Goal: Find contact information: Find contact information

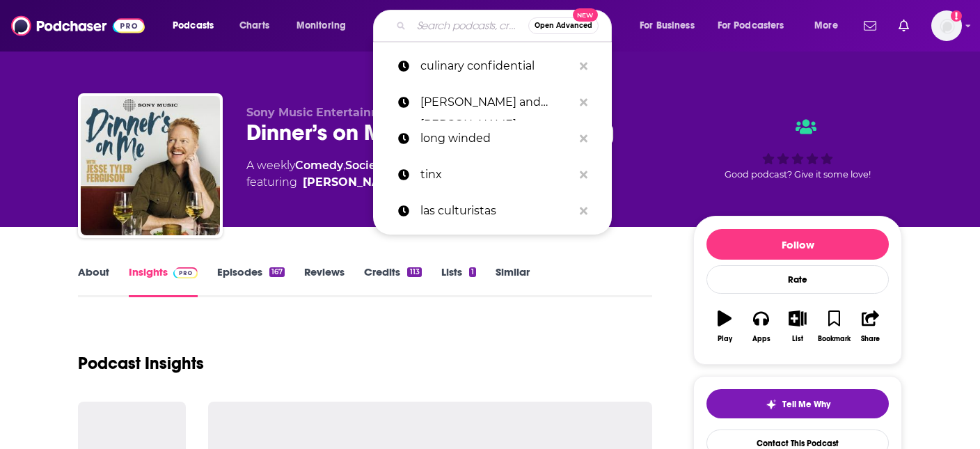
click at [420, 29] on input "Search podcasts, credits, & more..." at bounding box center [470, 26] width 117 height 22
paste input "The Deep Dive with [PERSON_NAME]. [PERSON_NAME] and [PERSON_NAME]"
type input "The Deep Dive with [PERSON_NAME]. [PERSON_NAME] and [PERSON_NAME]"
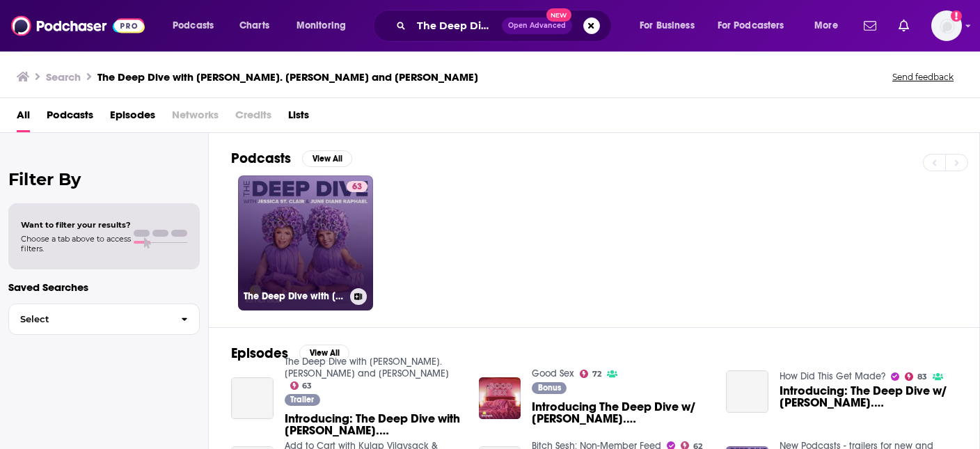
click at [279, 224] on link "63 The Deep Dive with [PERSON_NAME]. [PERSON_NAME] and [PERSON_NAME]" at bounding box center [305, 242] width 135 height 135
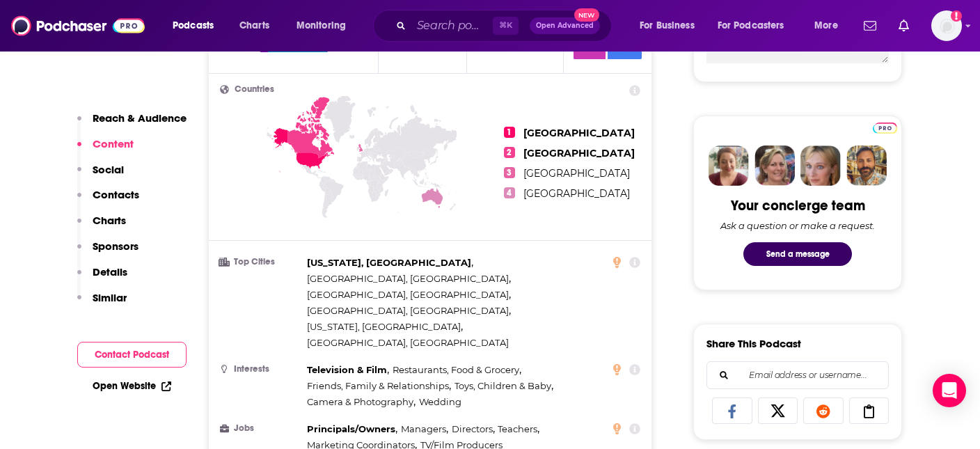
scroll to position [326, 0]
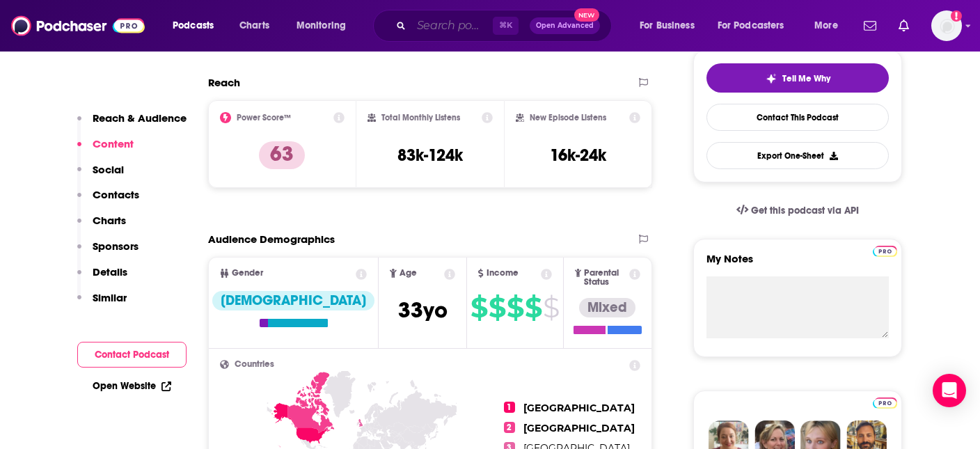
click at [428, 29] on input "Search podcasts, credits, & more..." at bounding box center [452, 26] width 81 height 22
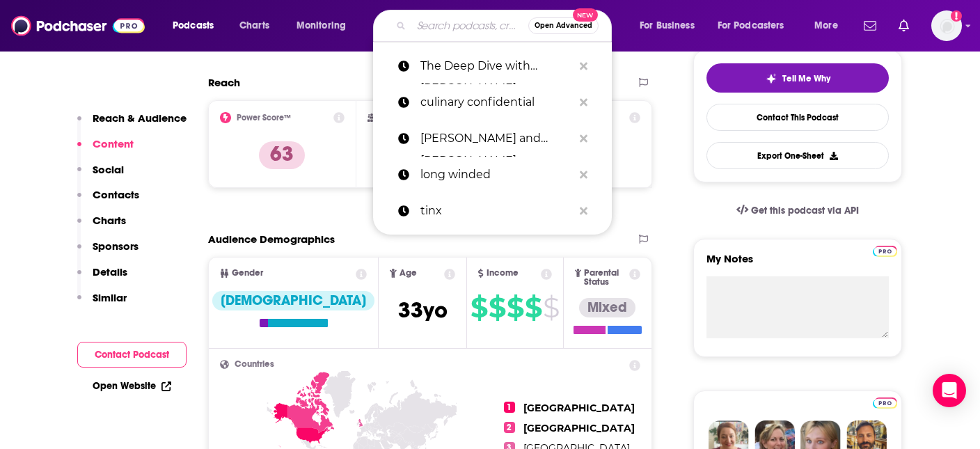
paste input "[PERSON_NAME] Work in Progress"
type input "[PERSON_NAME] Work in Progress"
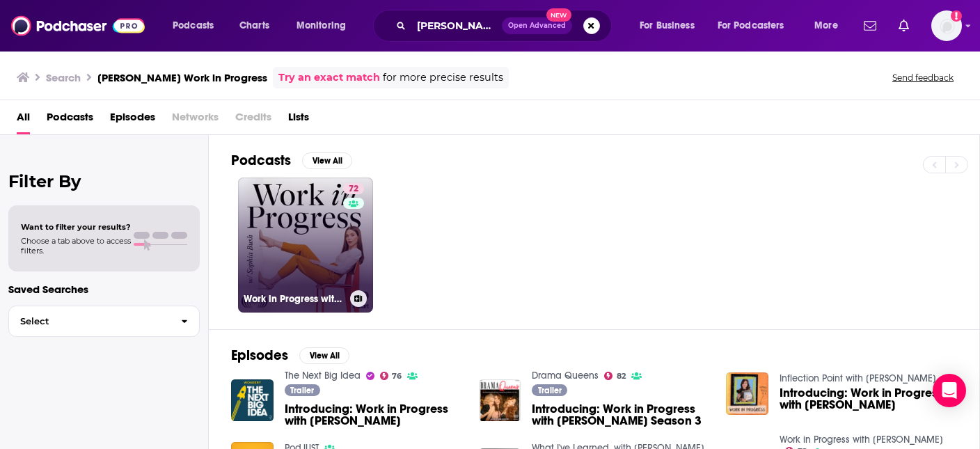
click at [330, 221] on link "72 Work in Progress with [PERSON_NAME]" at bounding box center [305, 245] width 135 height 135
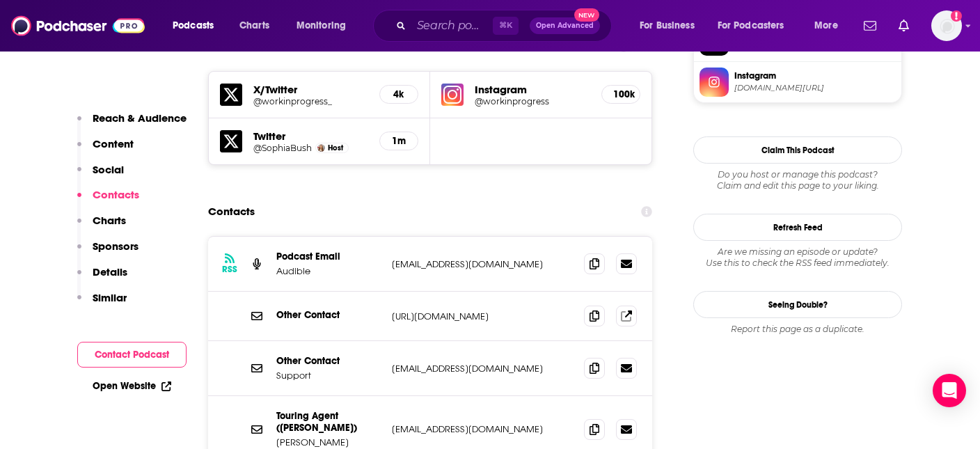
scroll to position [1246, 0]
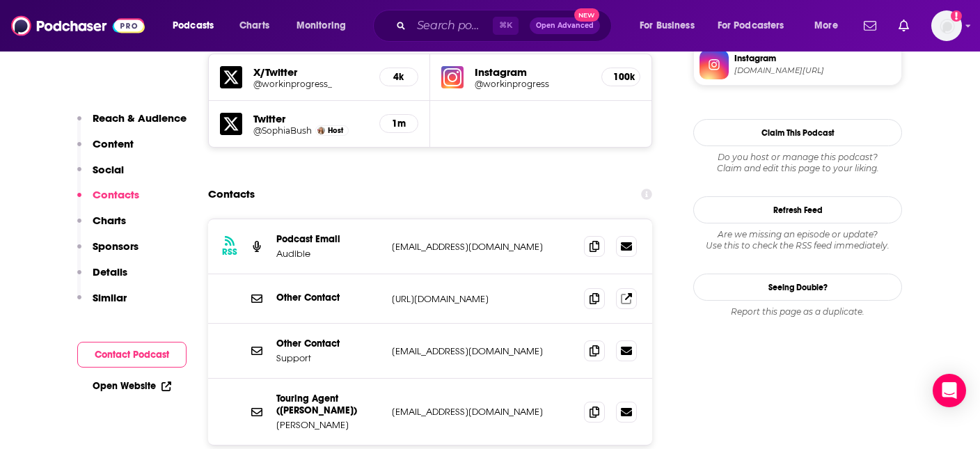
scroll to position [1262, 0]
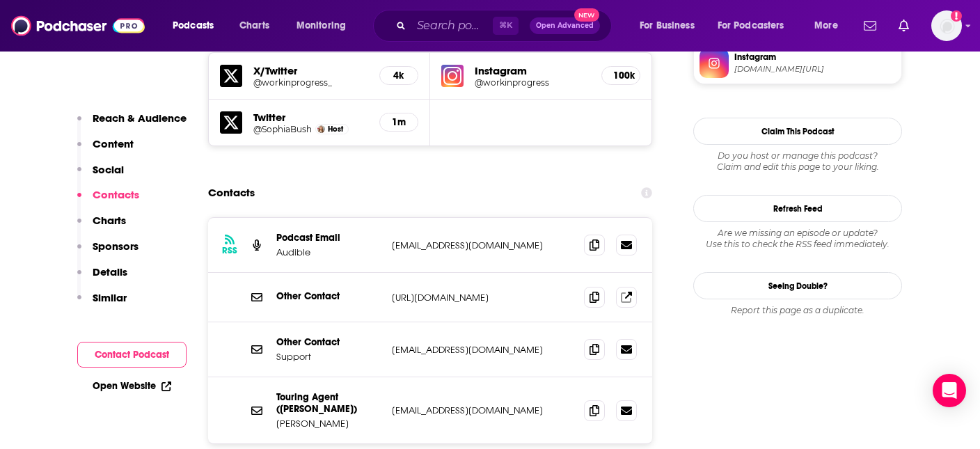
click at [429, 292] on p "[URL][DOMAIN_NAME]" at bounding box center [482, 298] width 181 height 12
click at [289, 290] on p "Other Contact" at bounding box center [328, 296] width 104 height 12
click at [448, 292] on p "[URL][DOMAIN_NAME]" at bounding box center [482, 298] width 181 height 12
click at [478, 292] on p "[URL][DOMAIN_NAME]" at bounding box center [482, 298] width 181 height 12
click at [600, 286] on span at bounding box center [594, 296] width 21 height 21
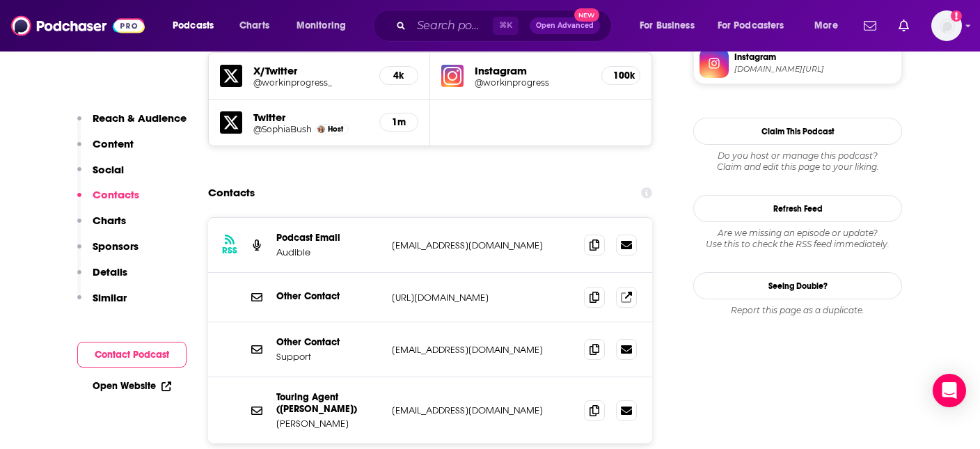
drag, startPoint x: 392, startPoint y: 211, endPoint x: 554, endPoint y: 212, distance: 162.3
click at [554, 292] on p "[URL][DOMAIN_NAME]" at bounding box center [482, 298] width 181 height 12
click at [561, 292] on p "[URL][DOMAIN_NAME]" at bounding box center [482, 298] width 181 height 12
drag, startPoint x: 391, startPoint y: 212, endPoint x: 561, endPoint y: 215, distance: 170.6
click at [562, 273] on div "Other Contact [URL][DOMAIN_NAME] [URL][DOMAIN_NAME]" at bounding box center [430, 297] width 444 height 49
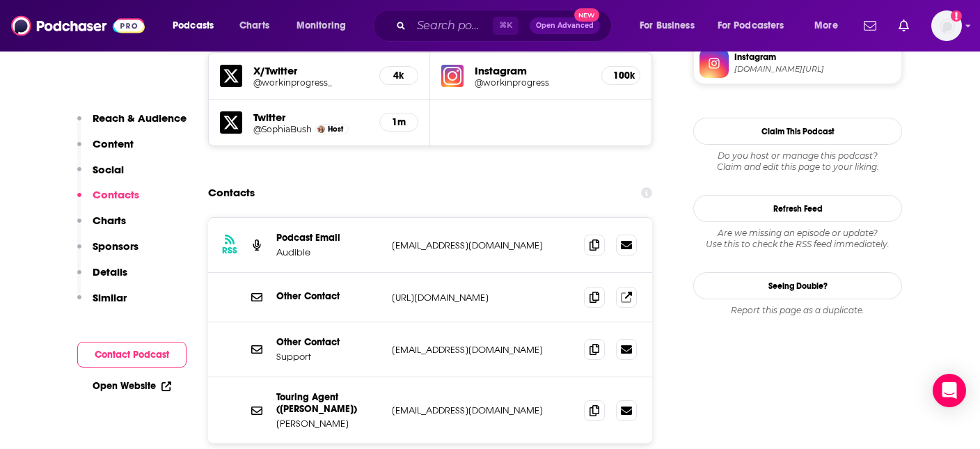
copy p "[URL][DOMAIN_NAME]"
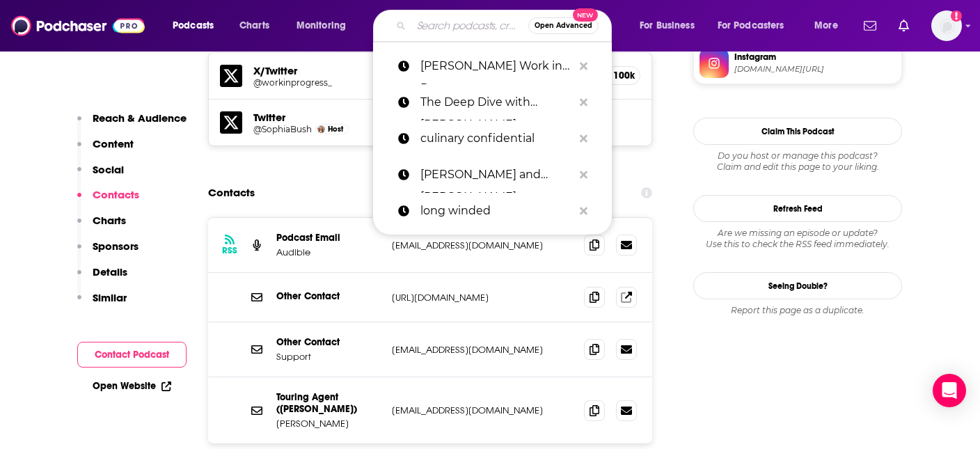
click at [444, 24] on input "Search podcasts, credits, & more..." at bounding box center [470, 26] width 117 height 22
paste input "[PERSON_NAME] Podcast"
type input "[PERSON_NAME] Podcast"
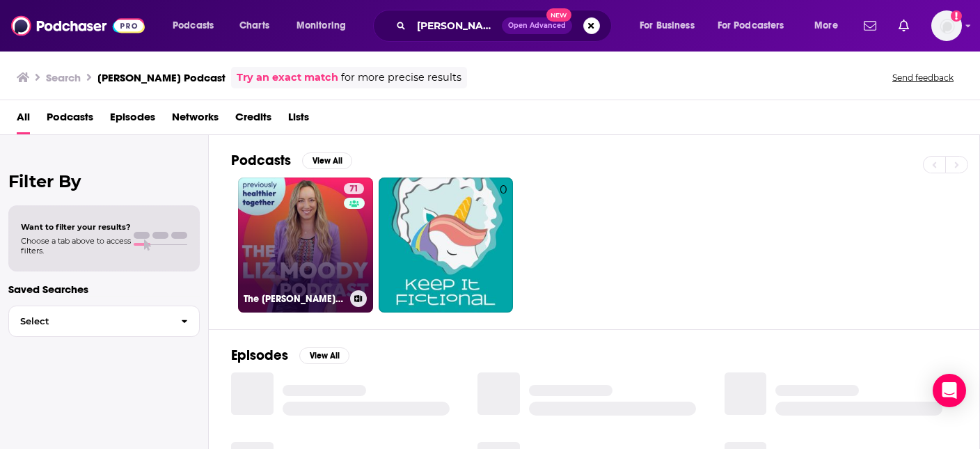
click at [306, 218] on link "71 The [PERSON_NAME] Podcast" at bounding box center [305, 245] width 135 height 135
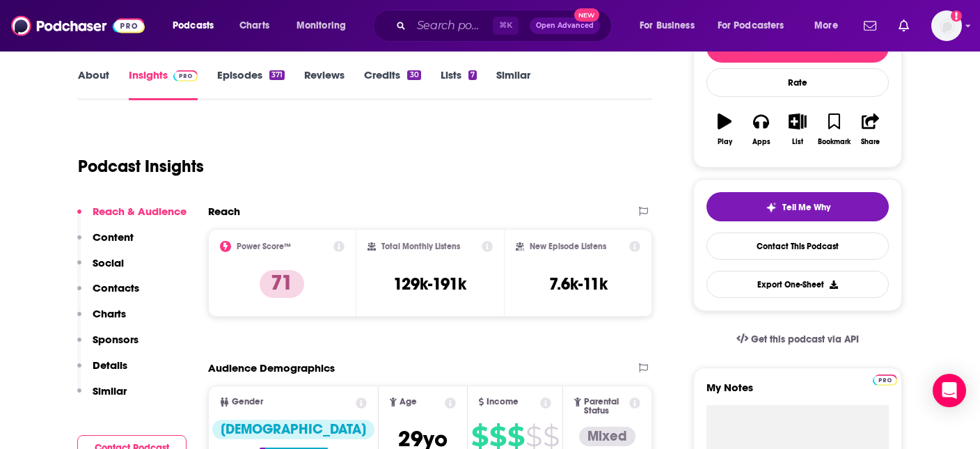
scroll to position [346, 0]
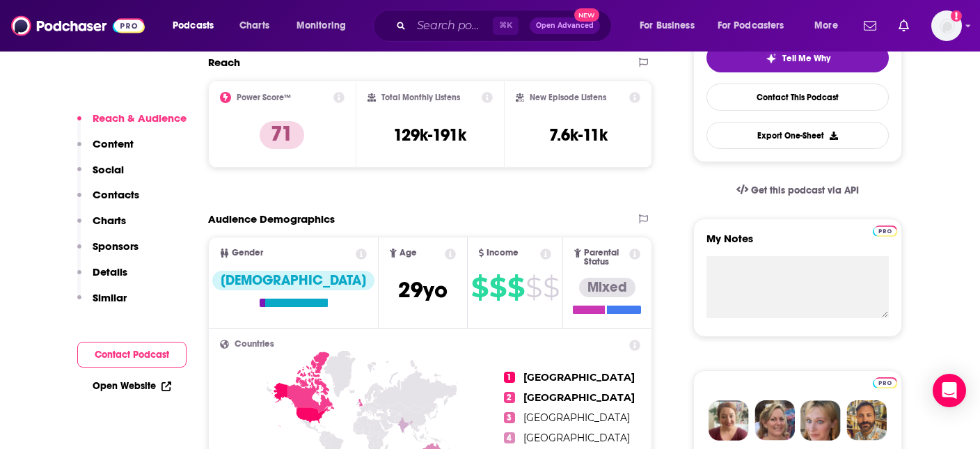
click at [141, 359] on button "Contact Podcast" at bounding box center [131, 355] width 109 height 26
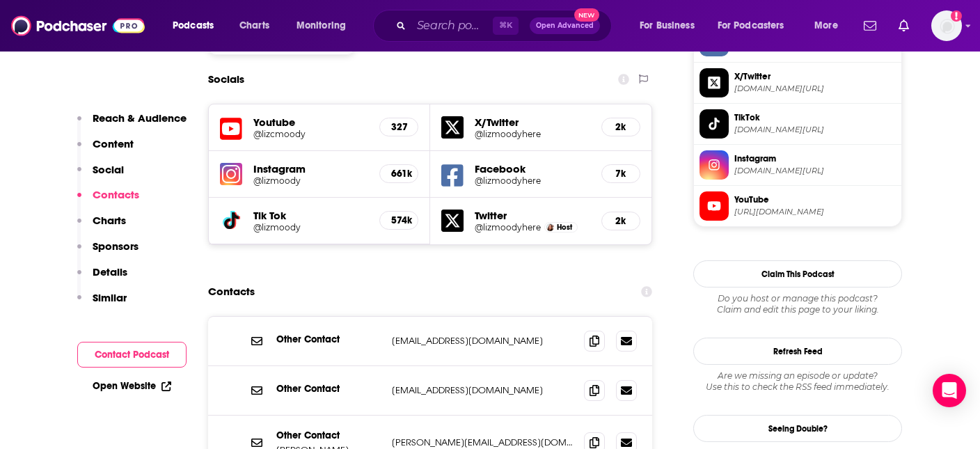
scroll to position [1246, 0]
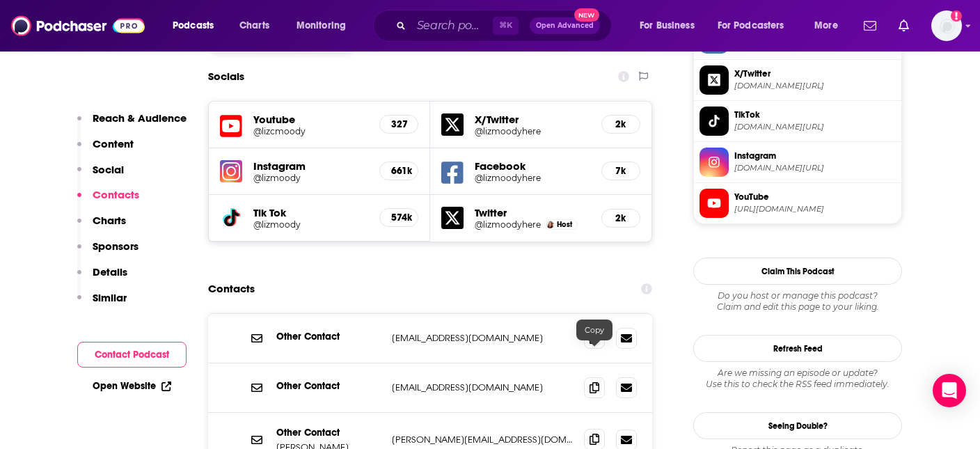
click at [593, 434] on icon at bounding box center [595, 439] width 10 height 11
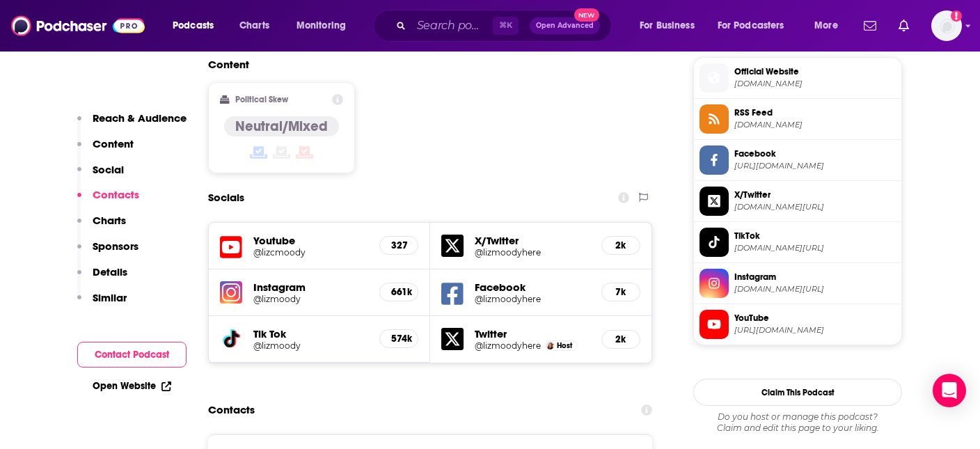
scroll to position [1122, 0]
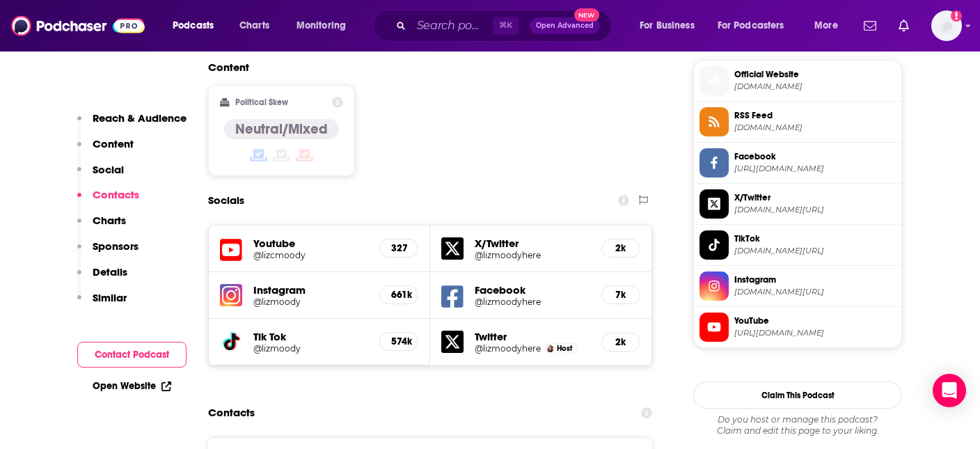
click at [764, 86] on span "[DOMAIN_NAME]" at bounding box center [816, 86] width 162 height 10
